Goal: Find specific page/section

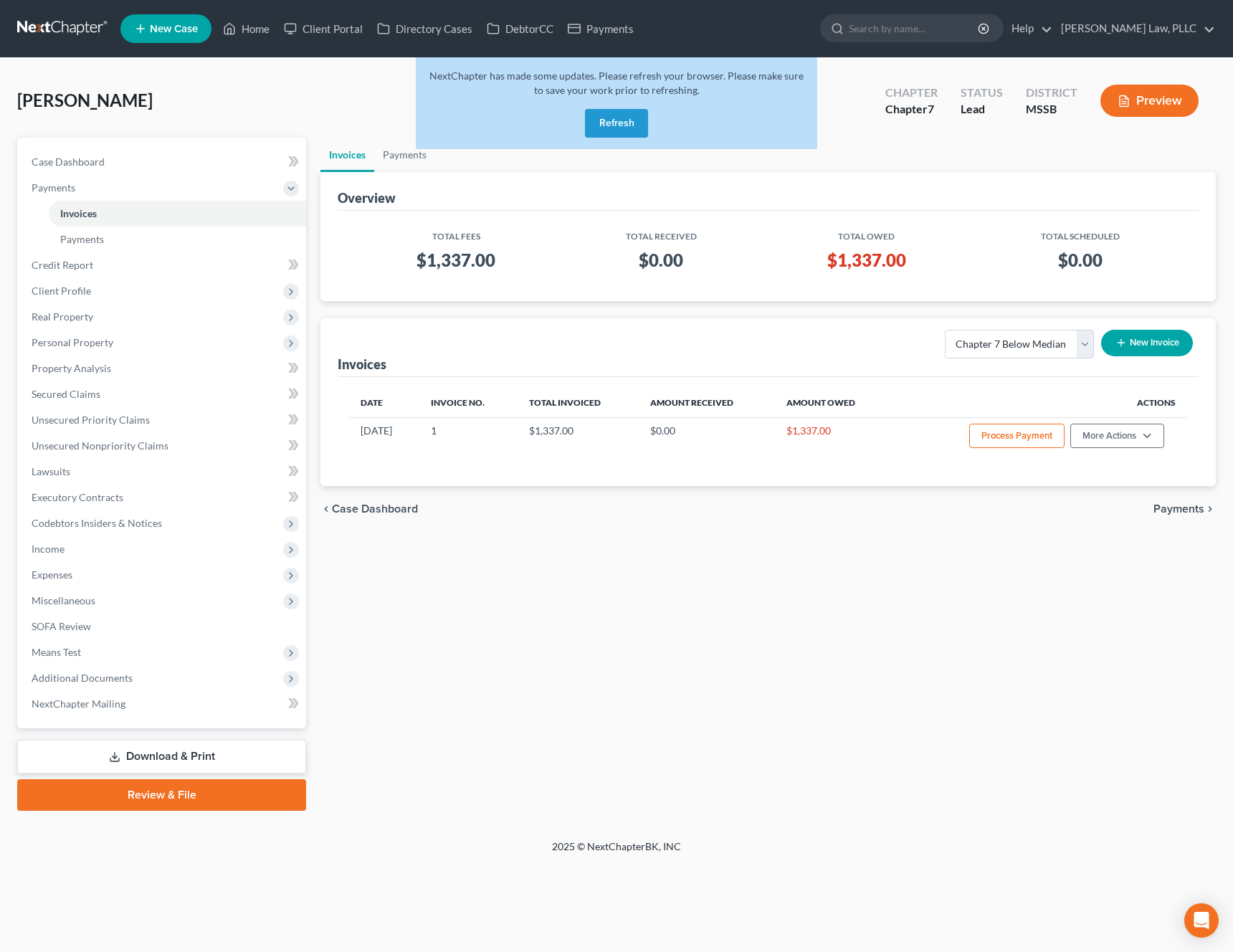
select select "0"
click at [616, 130] on button "Refresh" at bounding box center [616, 123] width 63 height 29
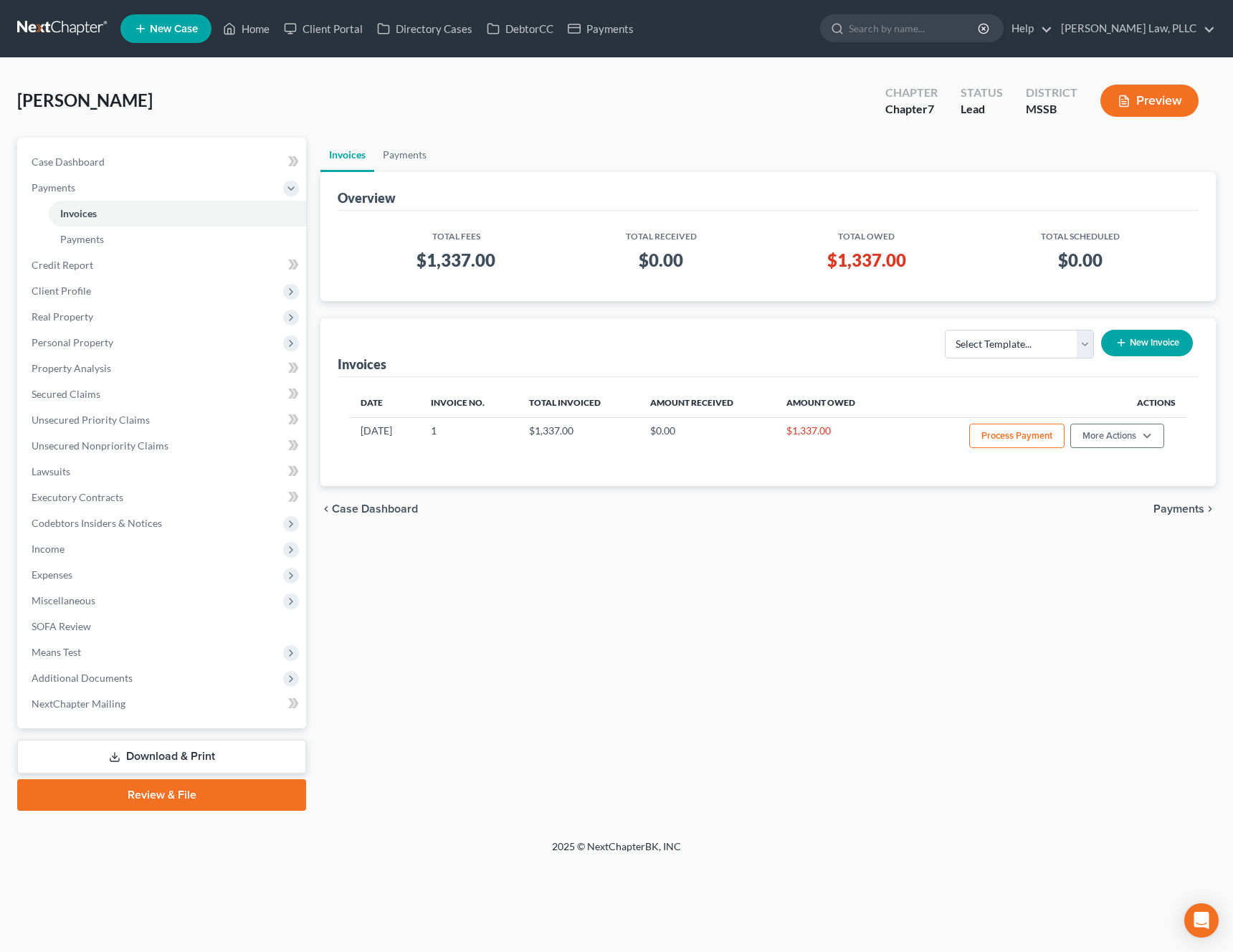
click at [303, 107] on div "[PERSON_NAME] Upgraded Chapter Chapter 7 Status Lead District MSSB Preview" at bounding box center [616, 107] width 1199 height 62
click at [254, 26] on link "Home" at bounding box center [246, 28] width 61 height 25
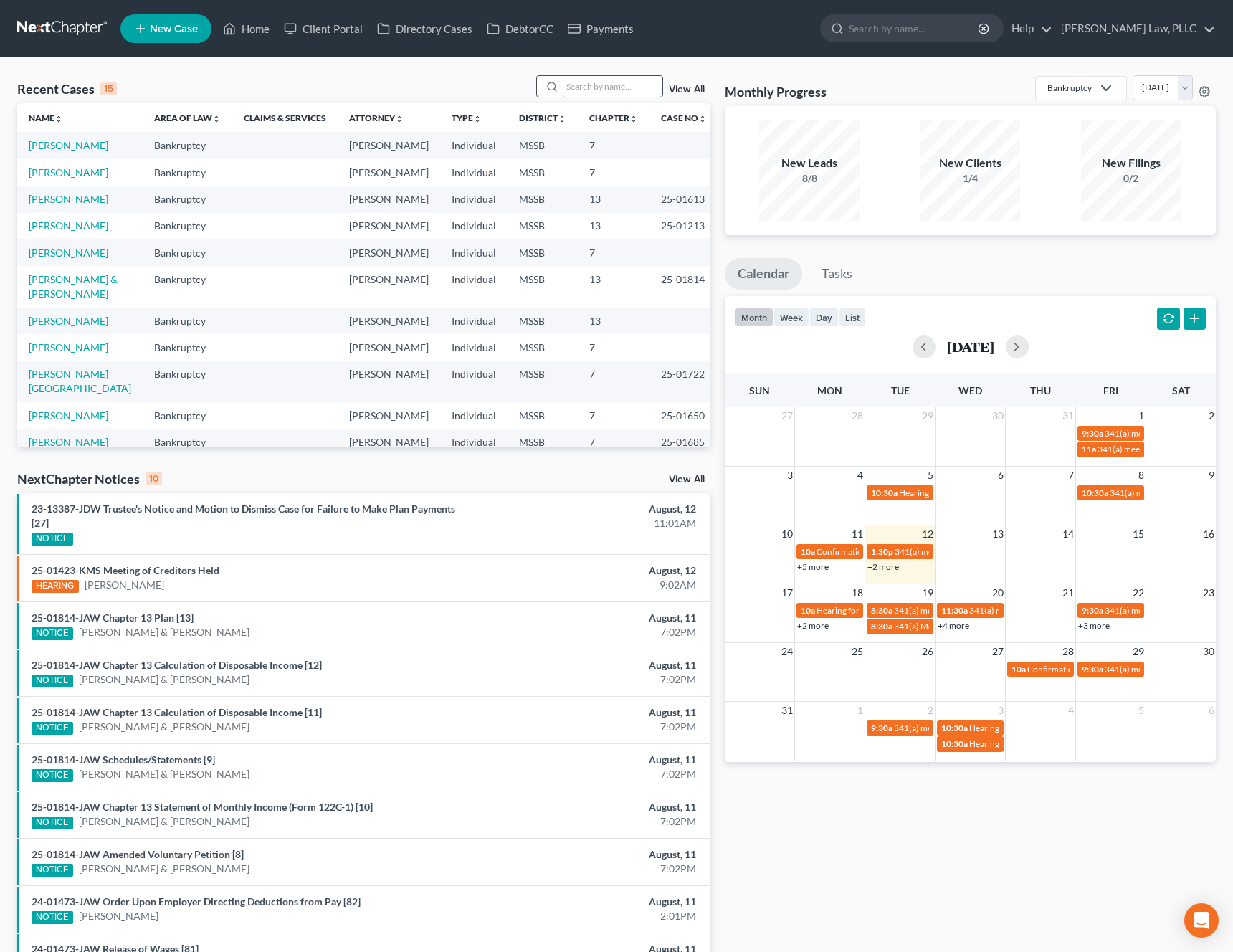
click at [613, 86] on input "search" at bounding box center [612, 86] width 100 height 21
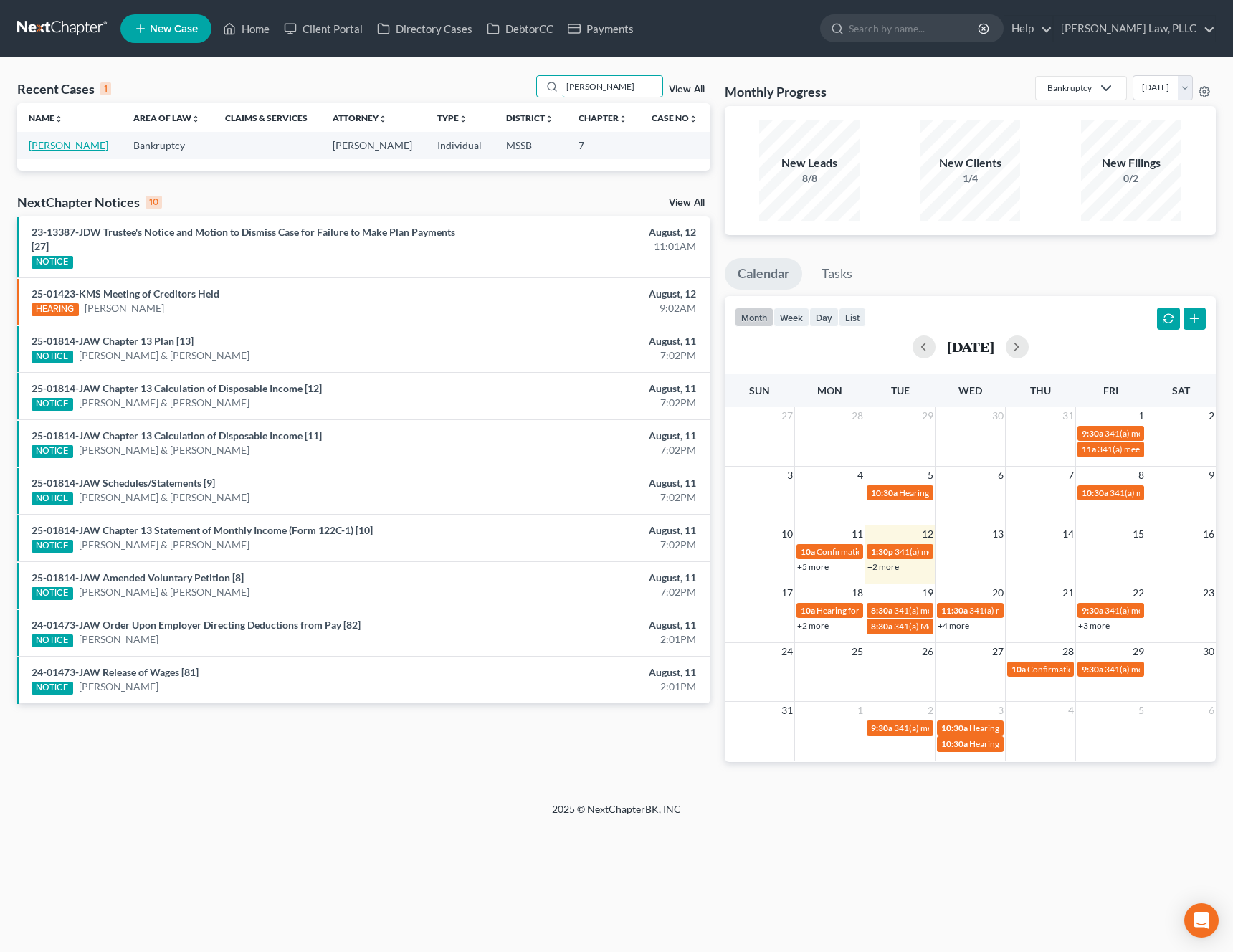
type input "[PERSON_NAME]"
click at [71, 145] on link "Harkins, Donna" at bounding box center [68, 144] width 80 height 12
